Goal: Information Seeking & Learning: Understand process/instructions

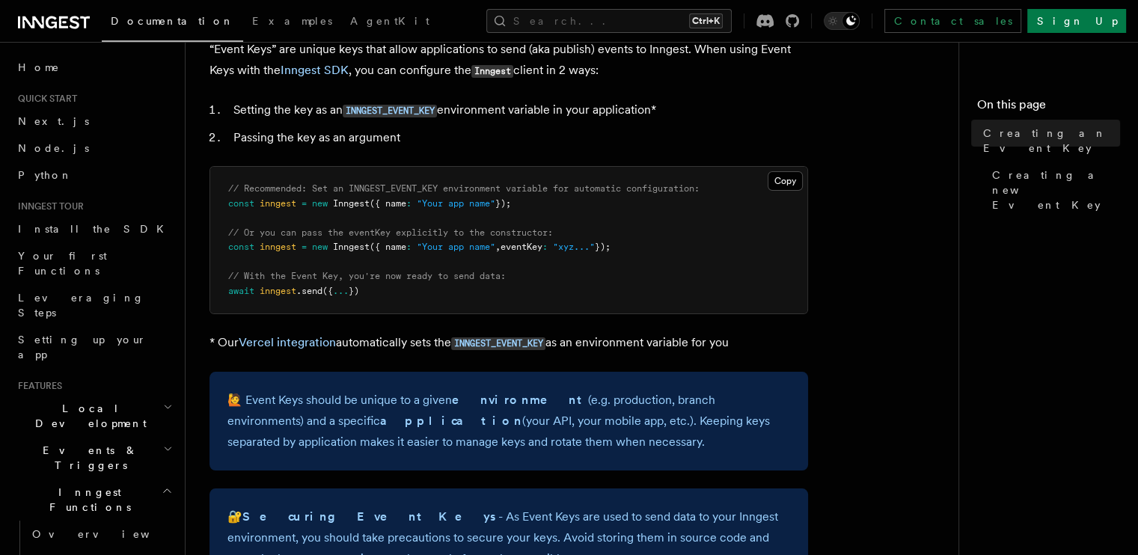
scroll to position [75, 0]
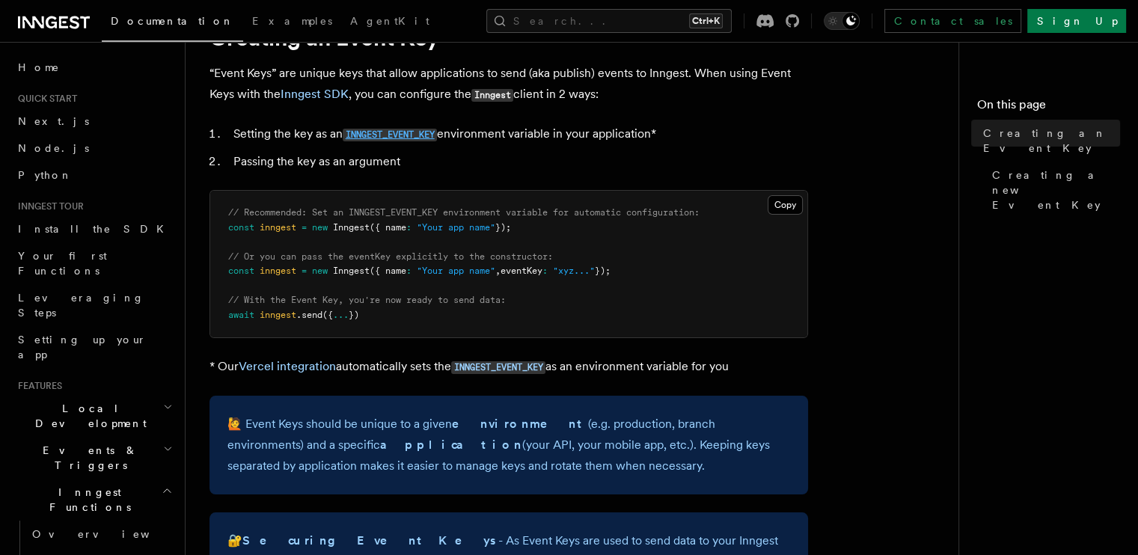
click at [397, 134] on code "INNGEST_EVENT_KEY" at bounding box center [390, 135] width 94 height 13
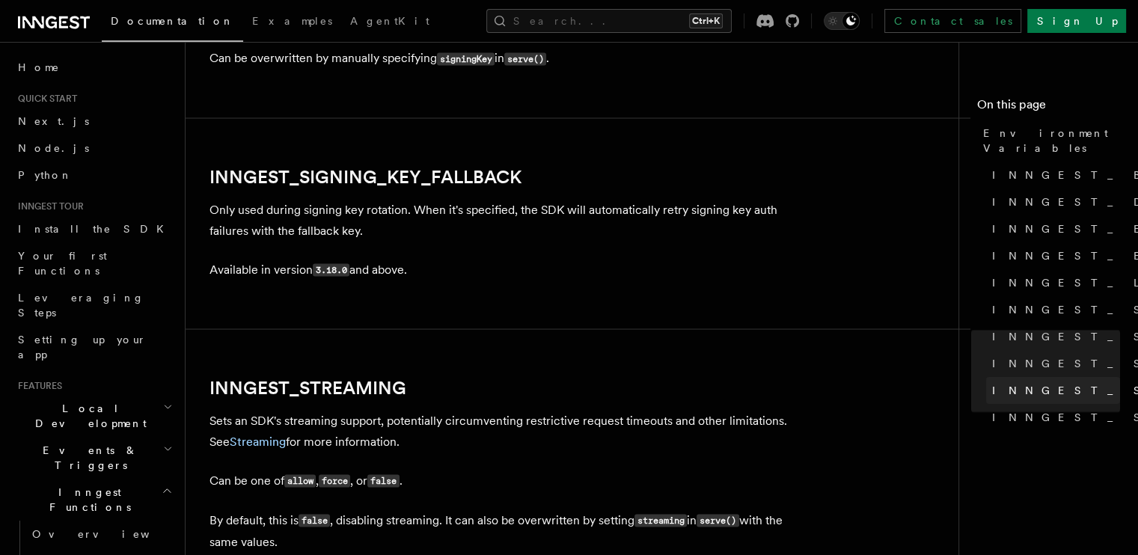
scroll to position [2754, 0]
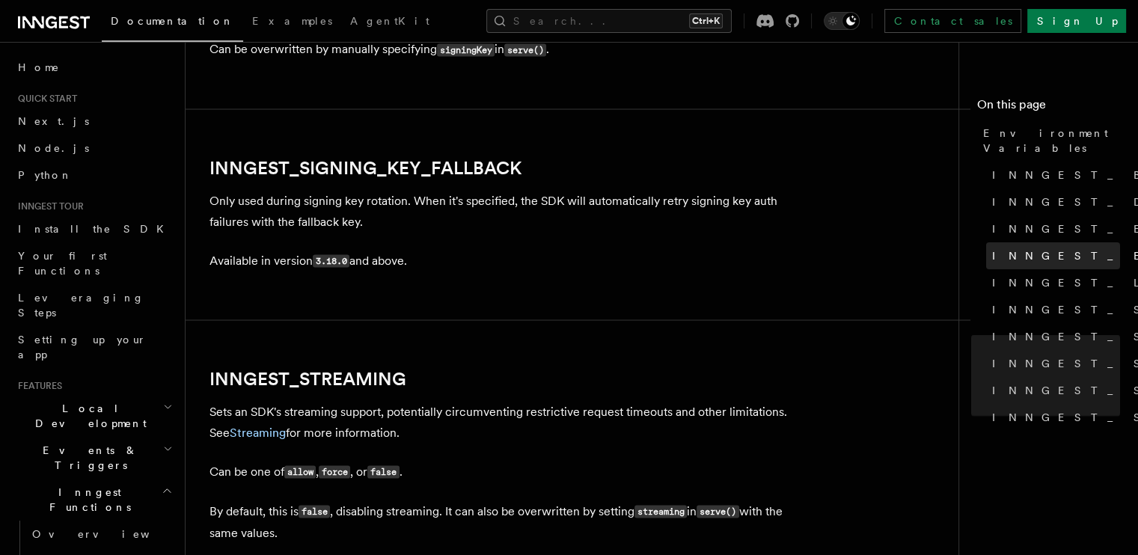
click at [992, 248] on span "INNGEST_EVENT_KEY" at bounding box center [1141, 255] width 299 height 15
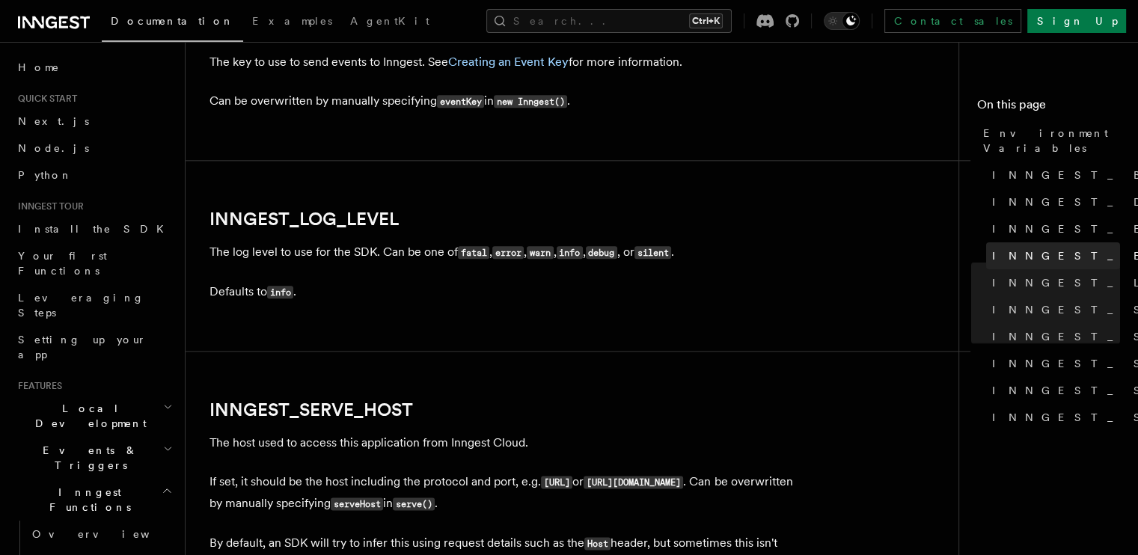
scroll to position [1706, 0]
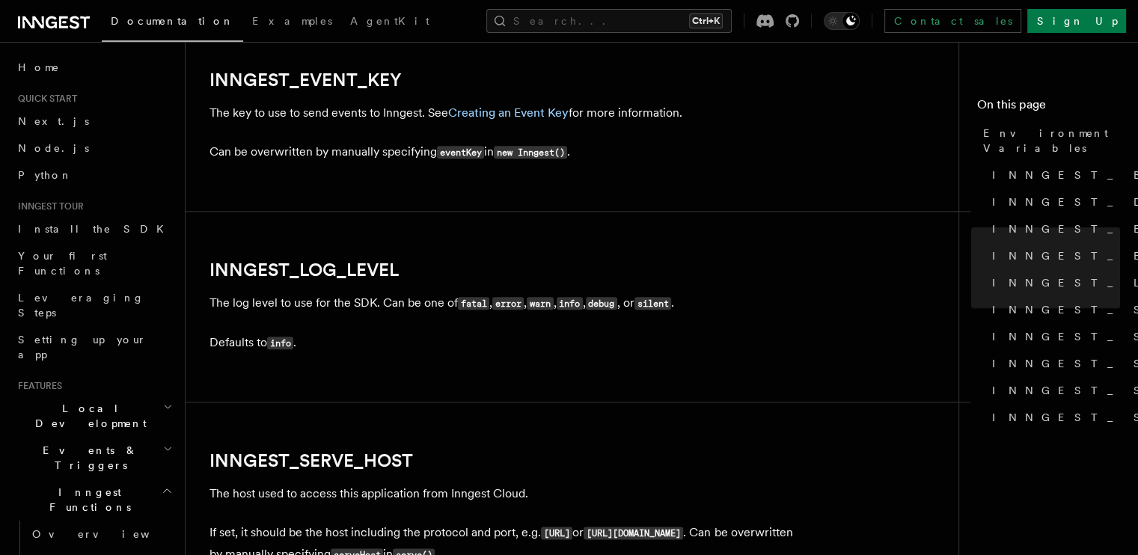
click at [462, 91] on h2 "INNGEST_EVENT_KEY" at bounding box center [508, 80] width 598 height 21
click at [513, 111] on link "Creating an Event Key" at bounding box center [508, 112] width 120 height 14
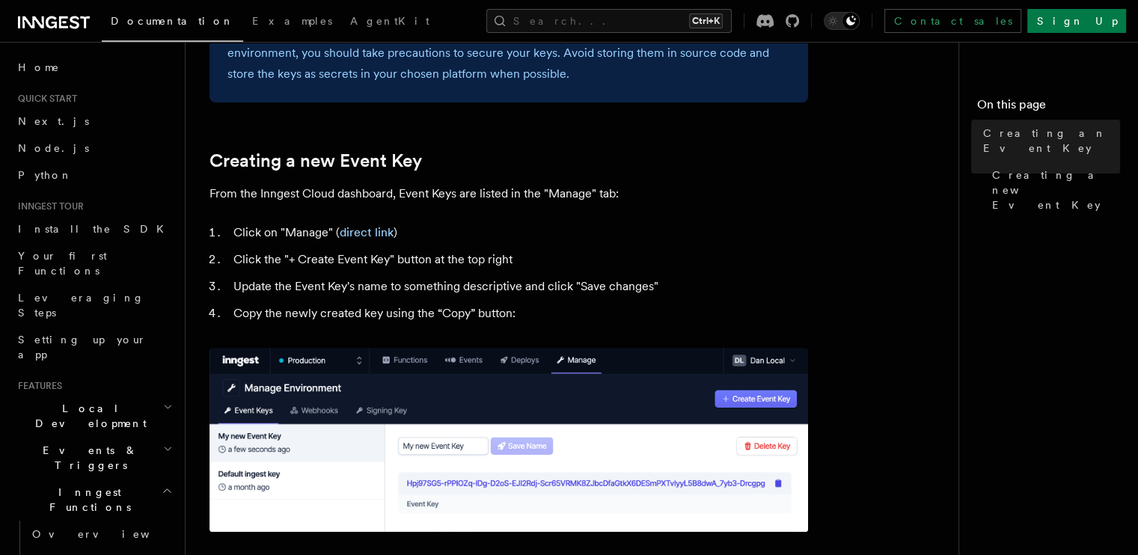
scroll to position [673, 0]
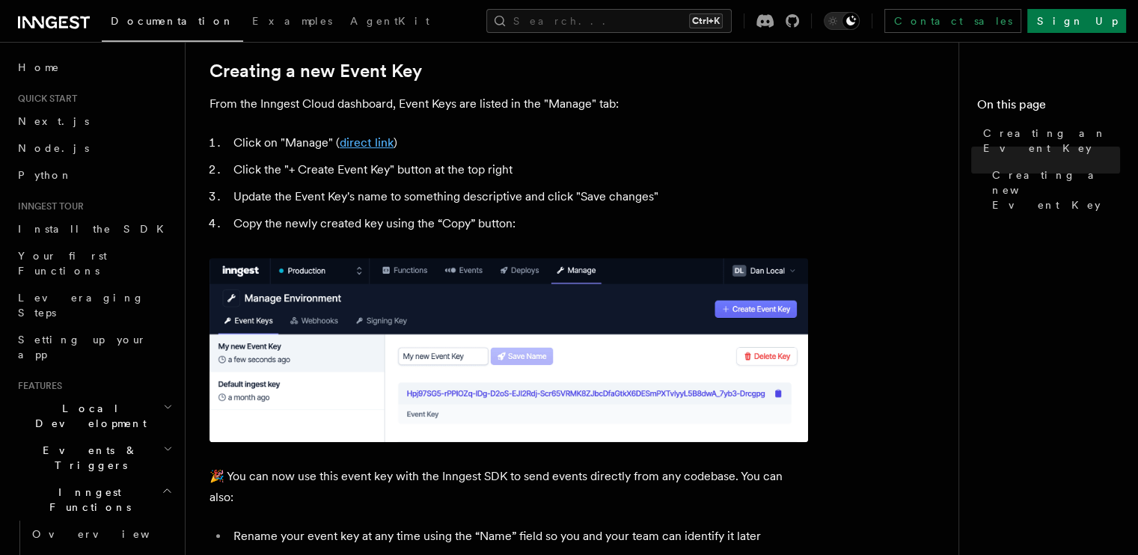
click at [364, 147] on link "direct link" at bounding box center [367, 142] width 54 height 14
